Goal: Check status: Check status

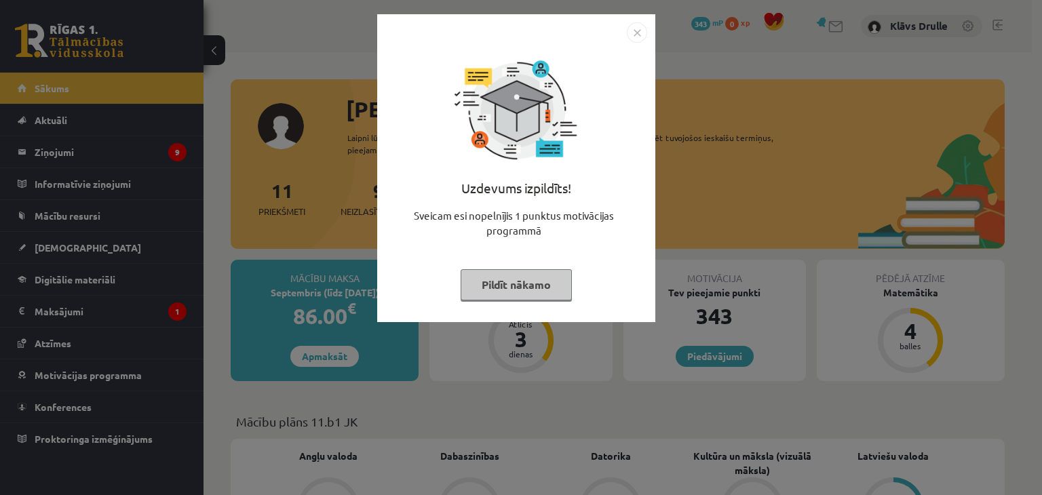
click at [635, 31] on img "Close" at bounding box center [637, 32] width 20 height 20
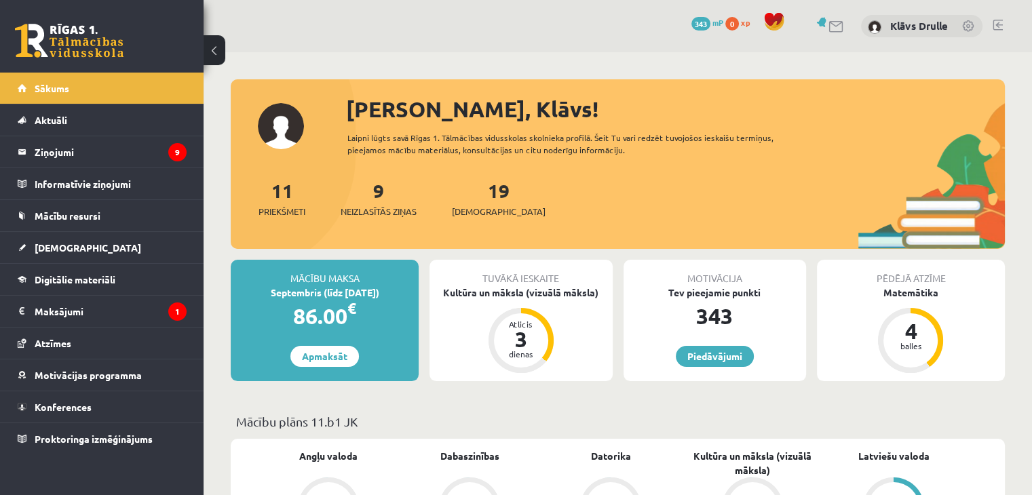
click at [125, 145] on legend "Ziņojumi 9" at bounding box center [111, 151] width 152 height 31
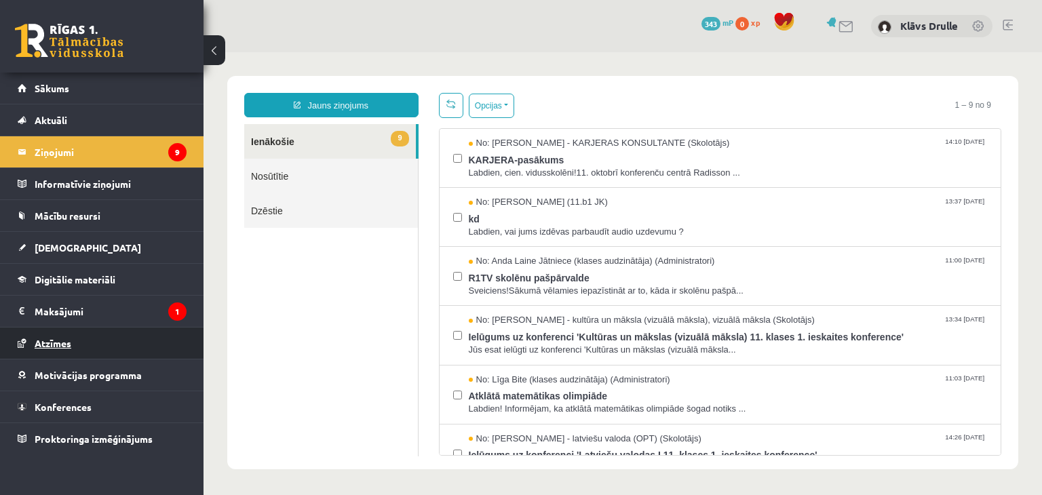
click at [111, 328] on link "Atzīmes" at bounding box center [102, 343] width 169 height 31
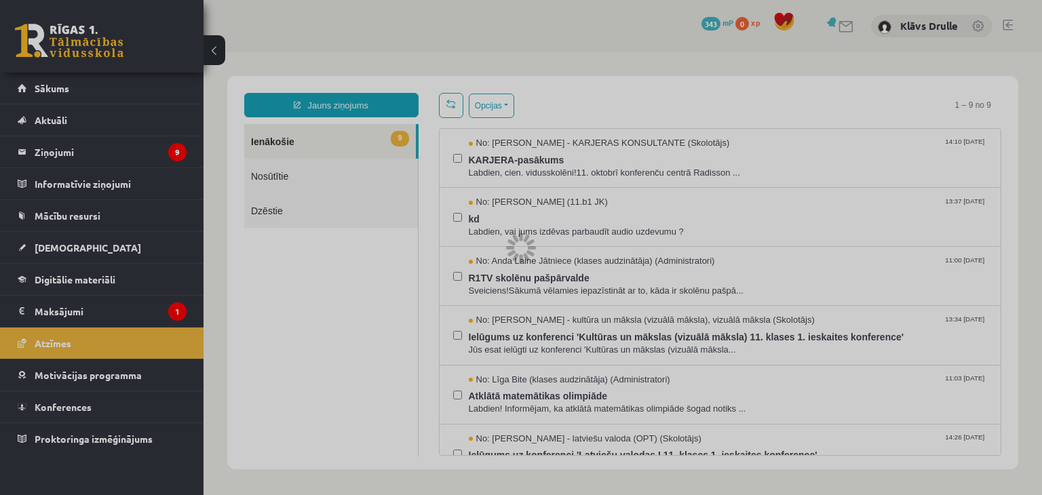
click at [117, 316] on div at bounding box center [521, 247] width 1042 height 495
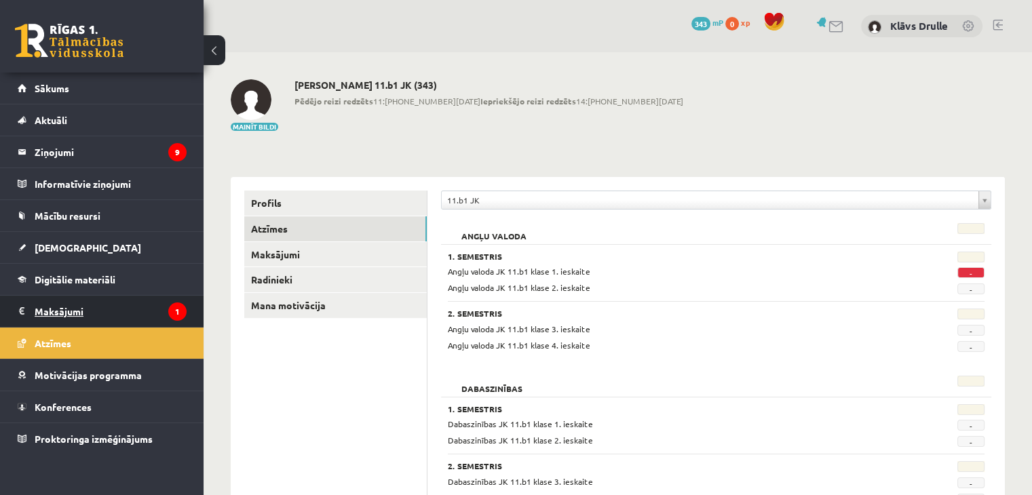
click at [119, 314] on legend "Maksājumi 1" at bounding box center [111, 311] width 152 height 31
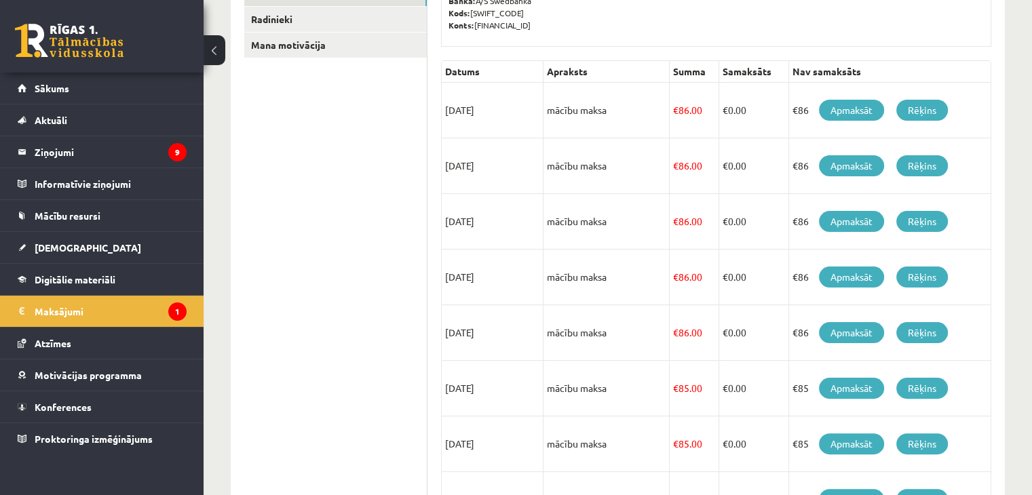
scroll to position [307, 0]
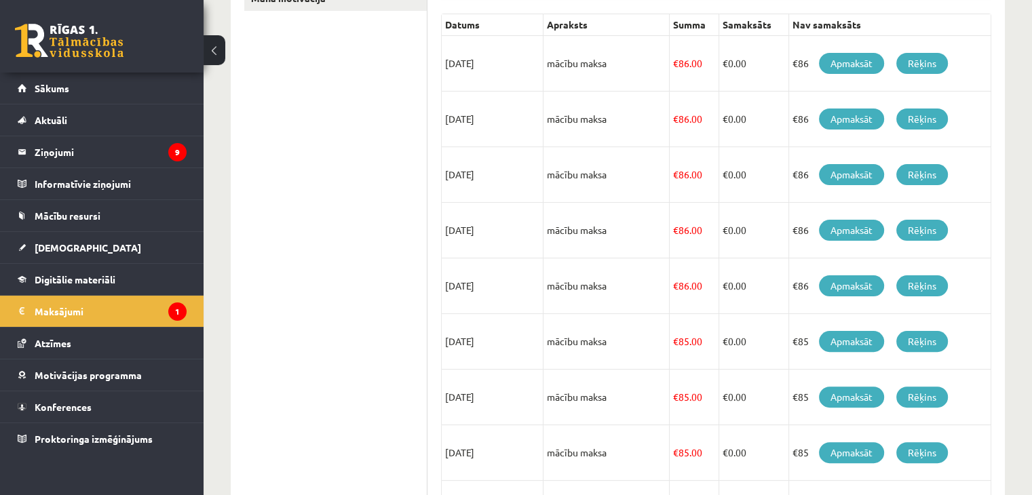
click at [990, 232] on td "€86 Apmaksāt Rēķins" at bounding box center [890, 231] width 202 height 56
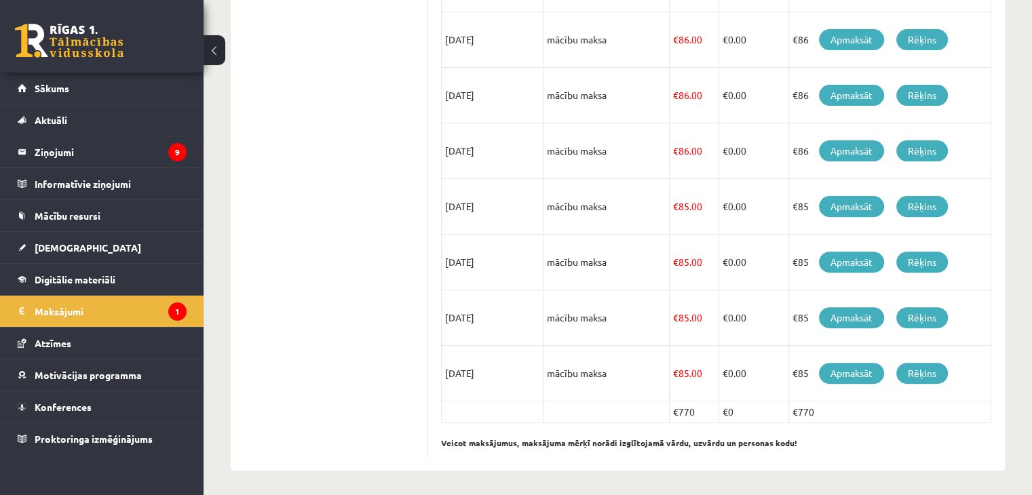
scroll to position [443, 0]
